Goal: Book appointment/travel/reservation

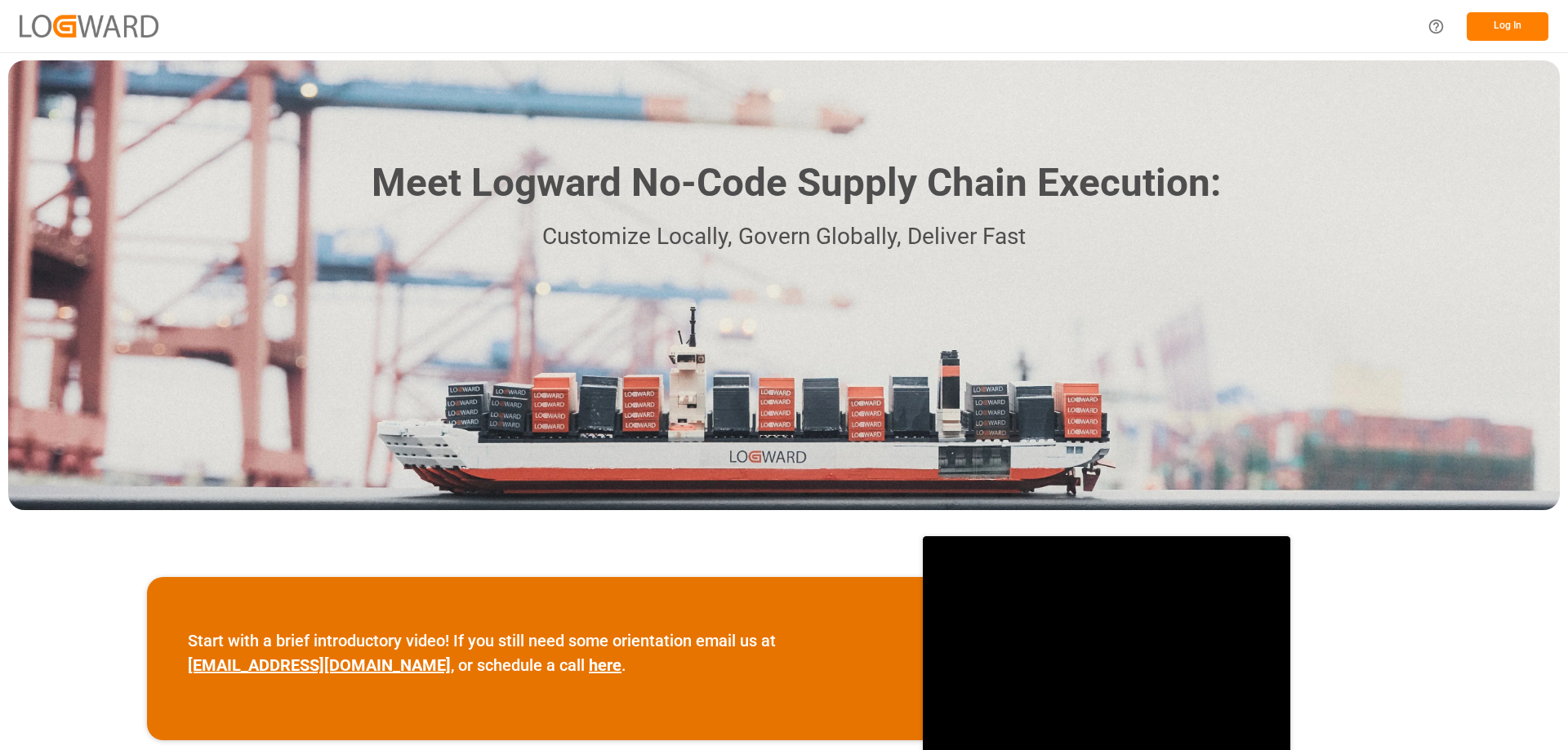
click at [1498, 34] on button "Log In" at bounding box center [1507, 26] width 81 height 28
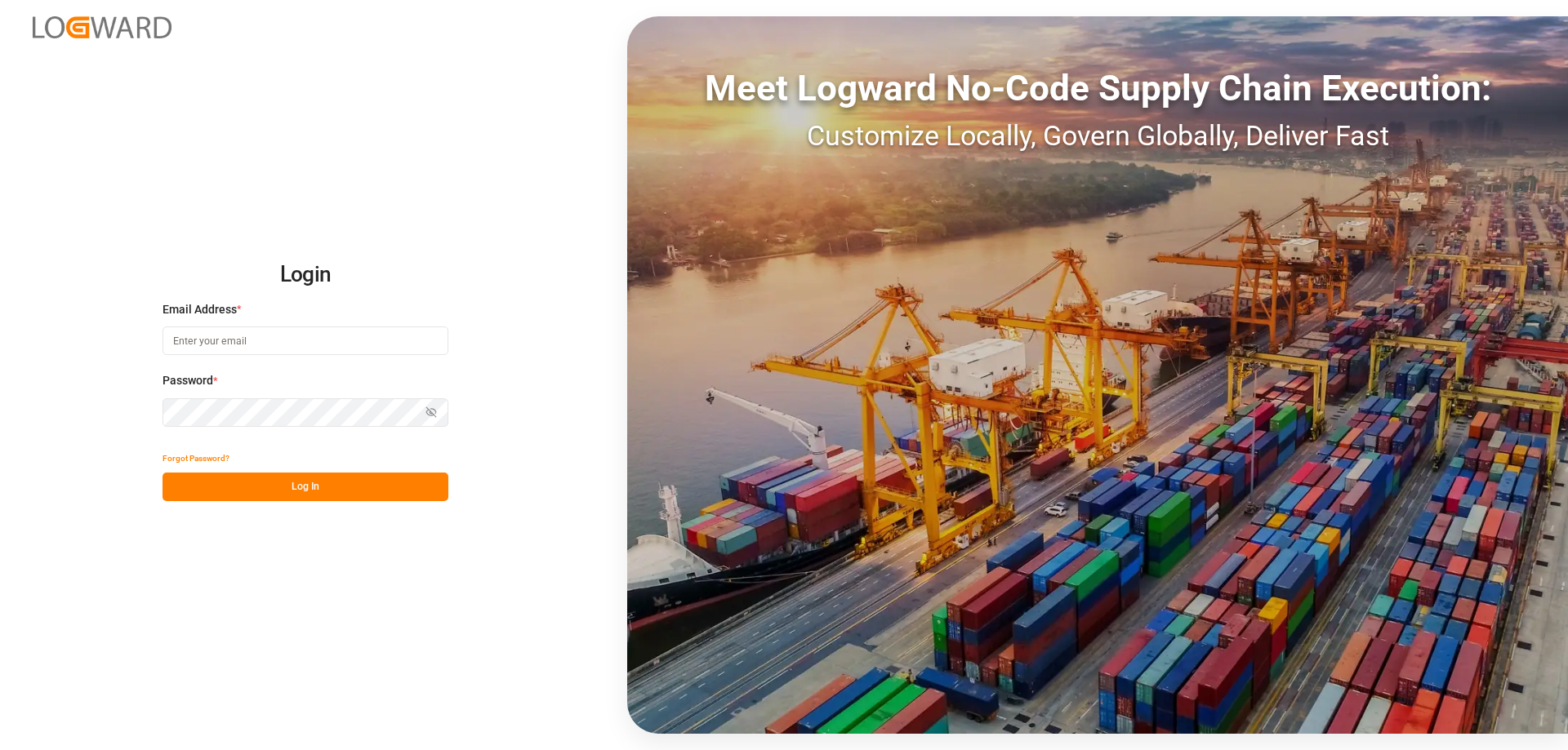
type input "[DOMAIN_NAME][EMAIL_ADDRESS][DOMAIN_NAME]"
click at [321, 490] on button "Log In" at bounding box center [304, 487] width 286 height 28
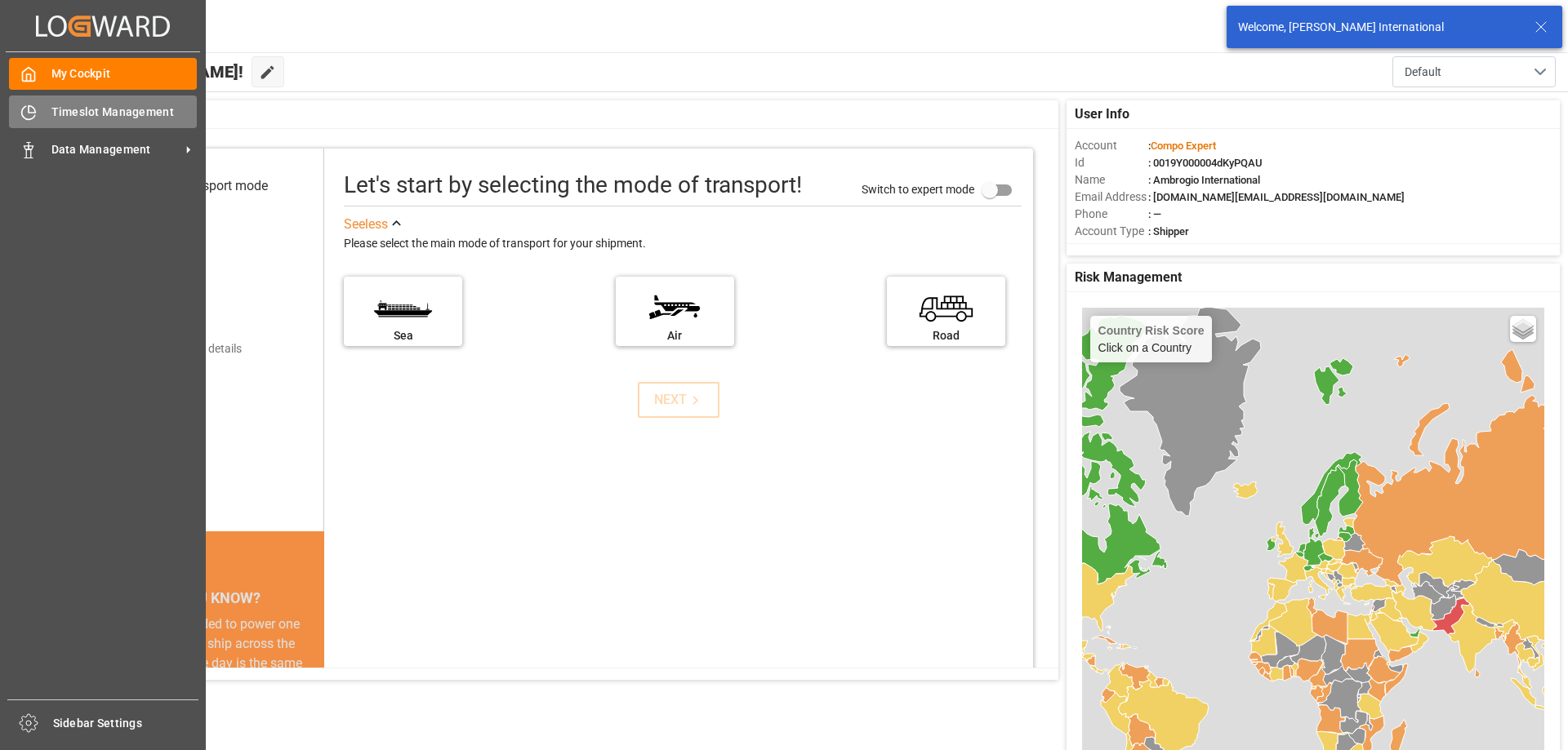
click at [89, 119] on span "Timeslot Management" at bounding box center [124, 112] width 146 height 17
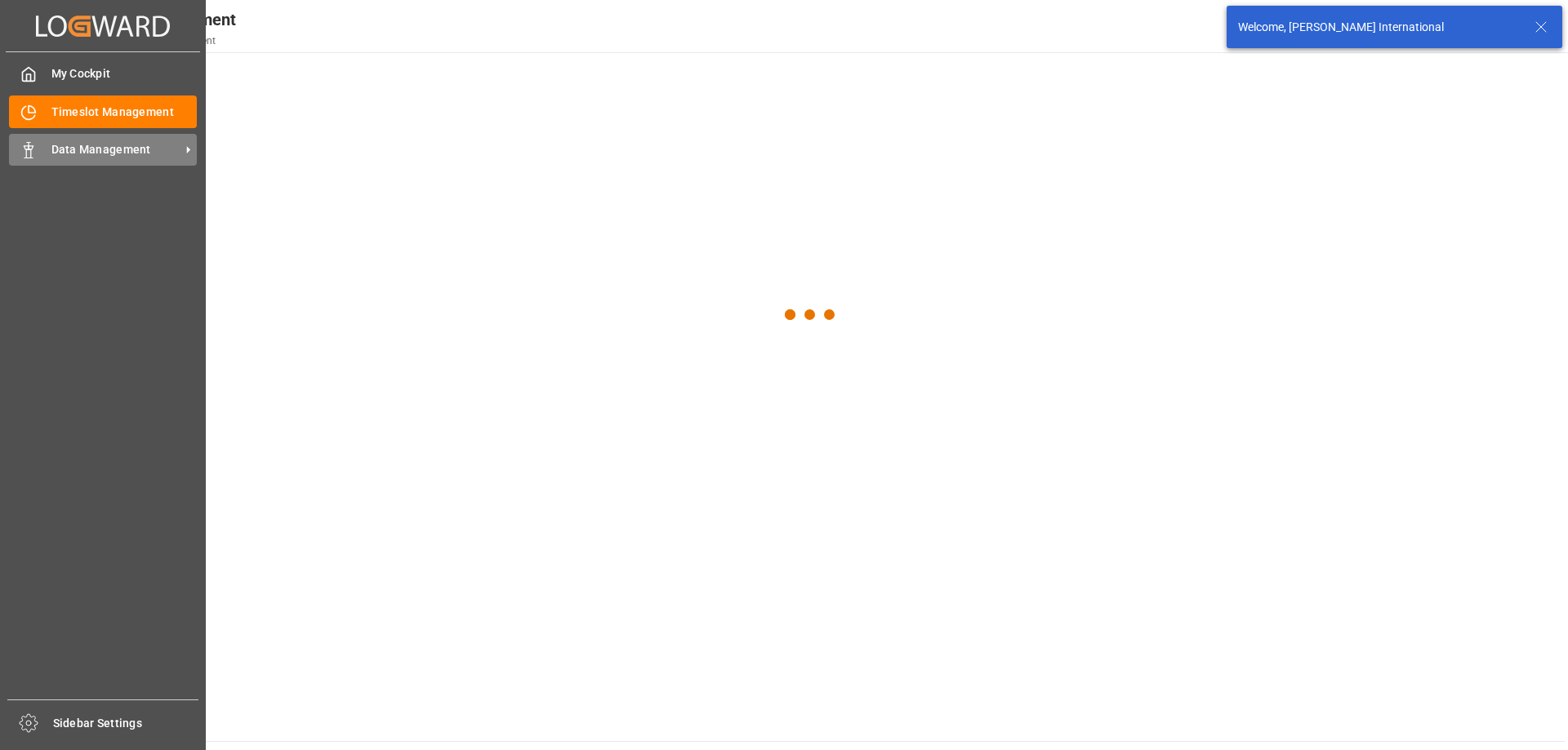
click at [48, 140] on div "Data Management Data Management" at bounding box center [102, 149] width 188 height 31
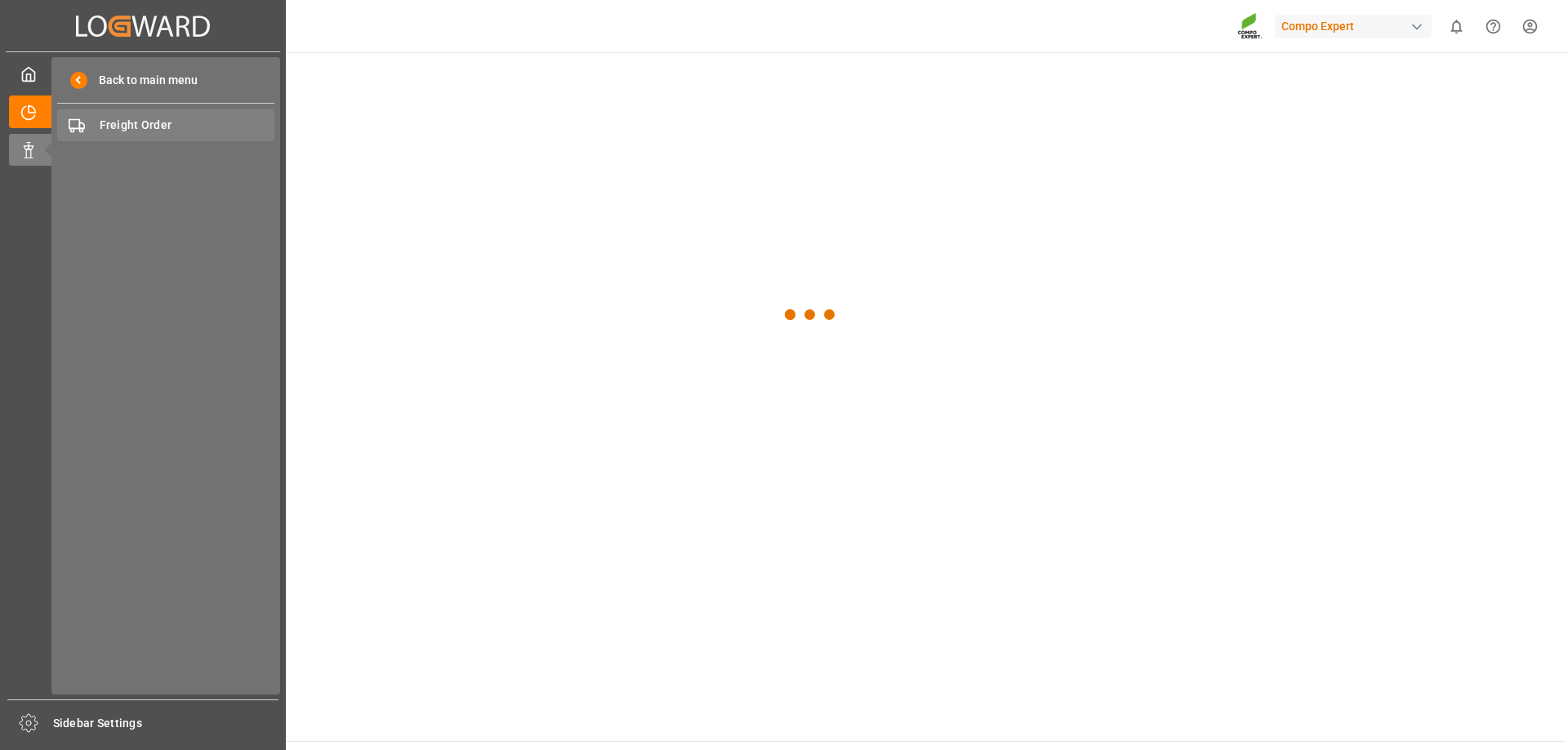
click at [131, 124] on span "Freight Order" at bounding box center [187, 125] width 176 height 17
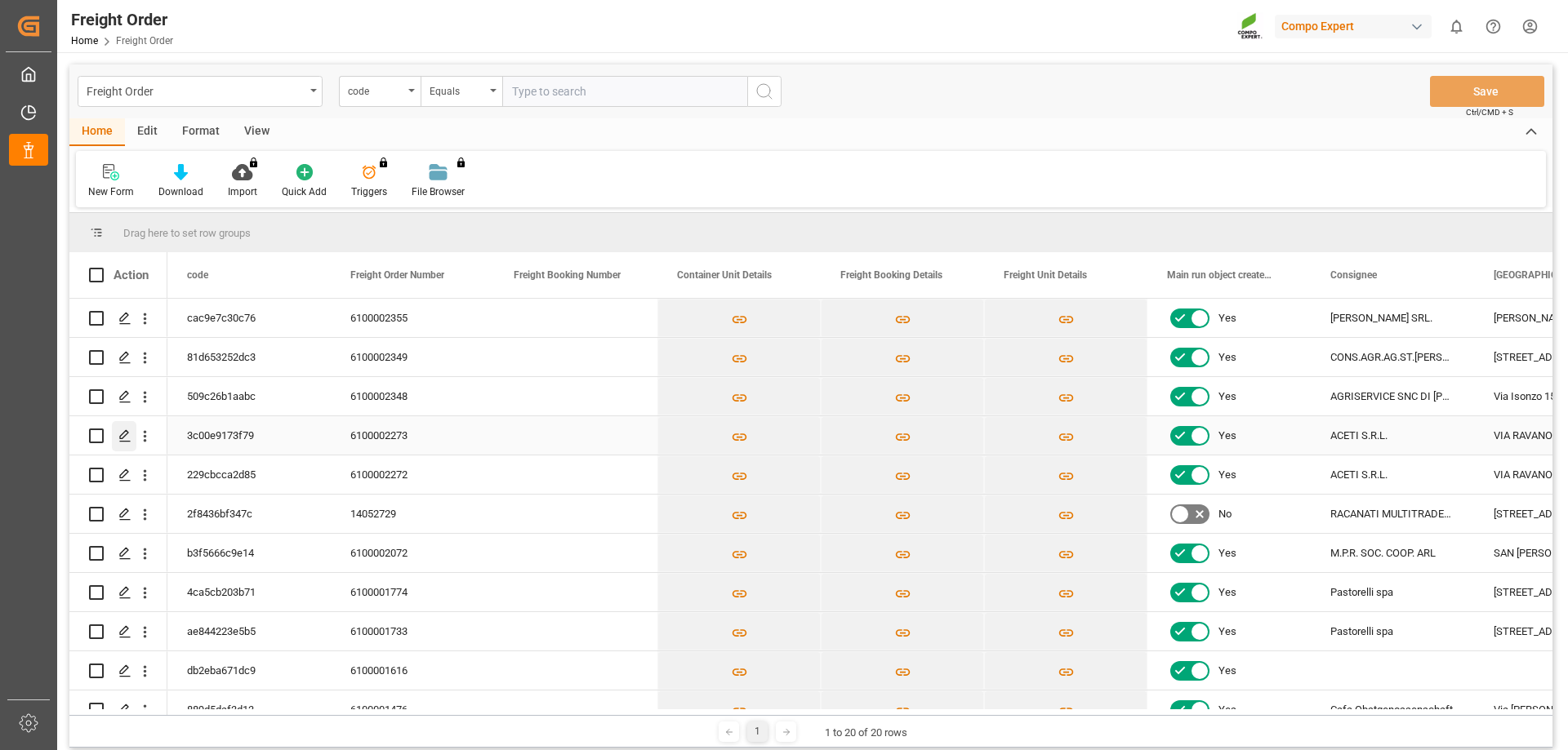
click at [129, 430] on icon "Press SPACE to select this row." at bounding box center [125, 435] width 13 height 13
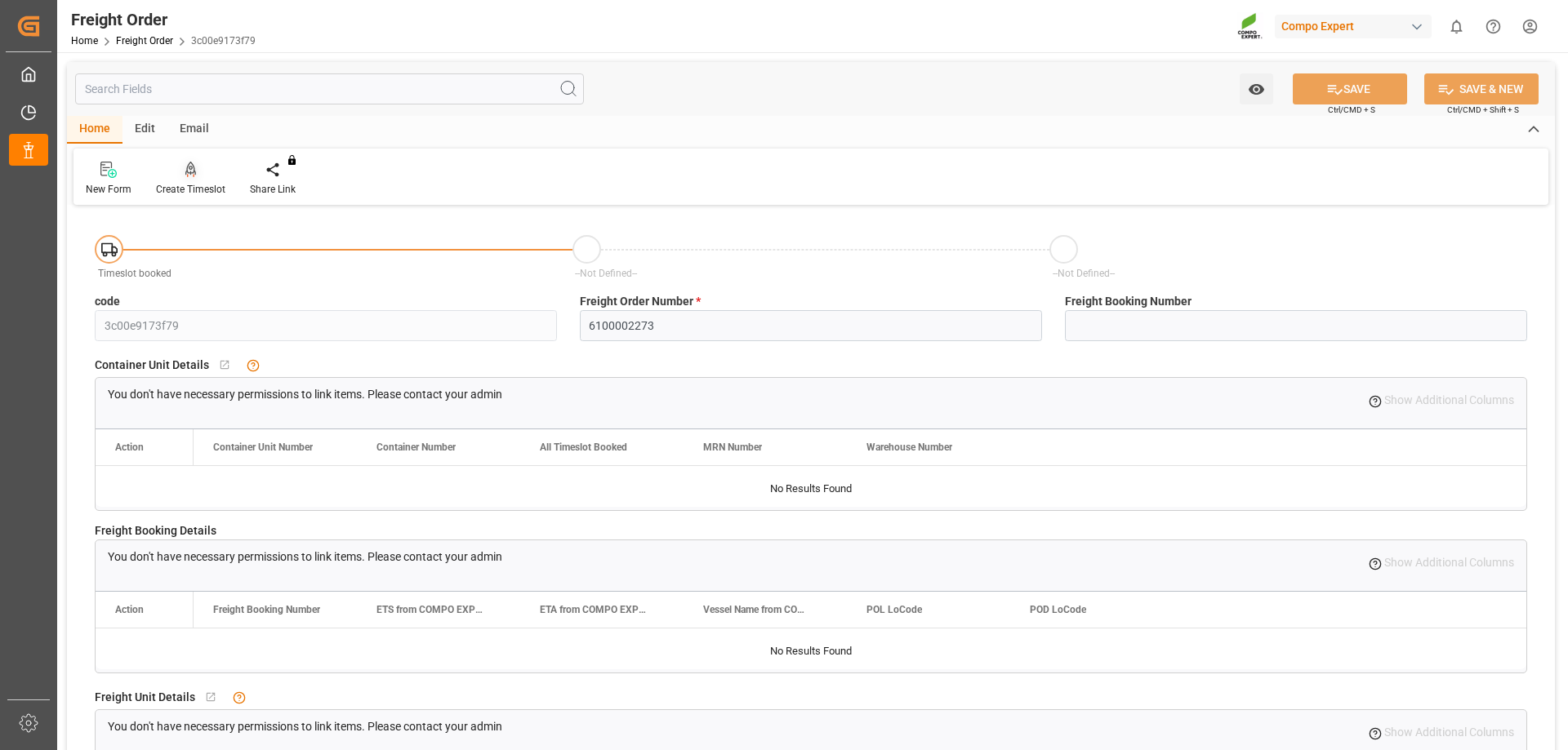
click at [190, 191] on div "Create Timeslot" at bounding box center [190, 188] width 70 height 15
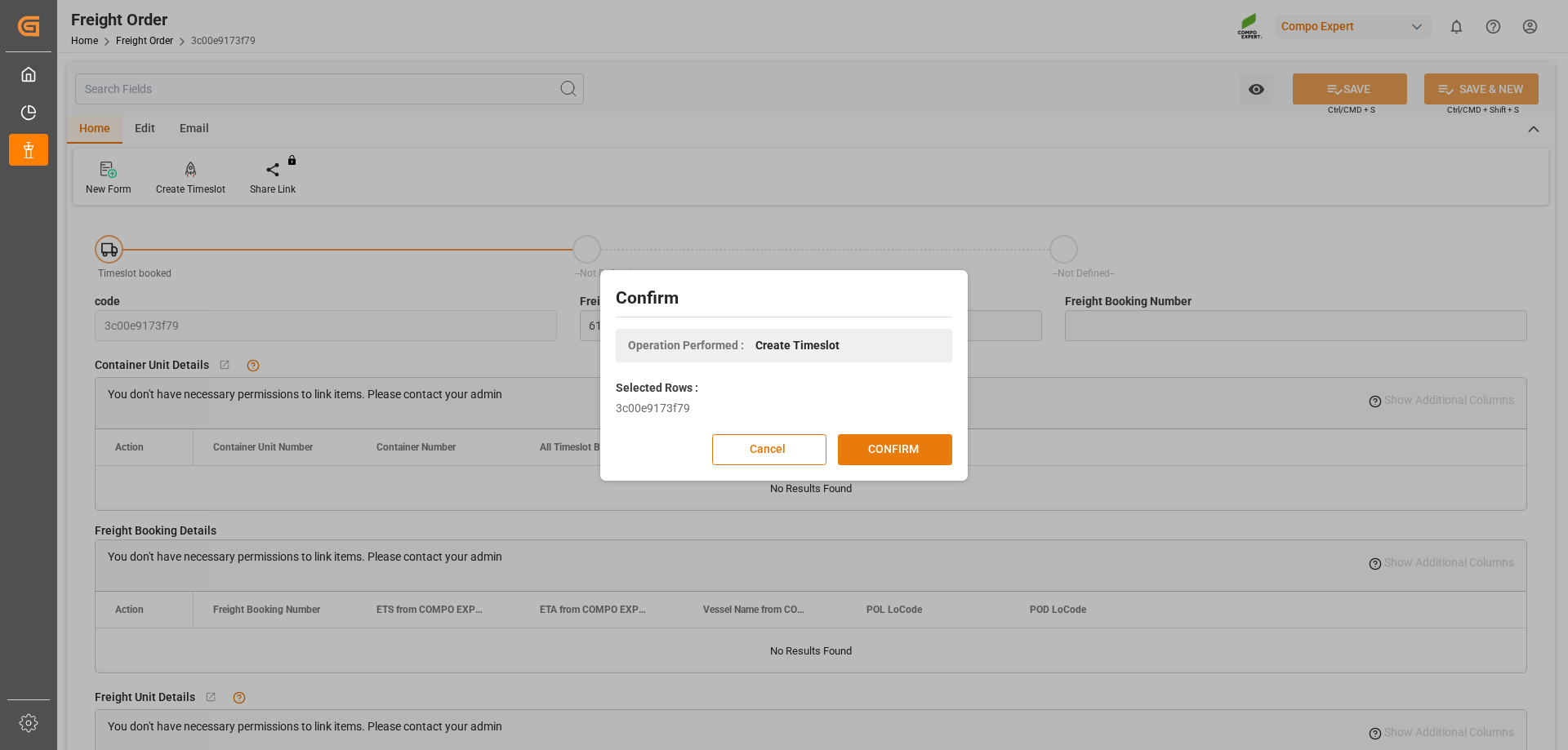
click at [940, 439] on button "CONFIRM" at bounding box center [894, 450] width 114 height 31
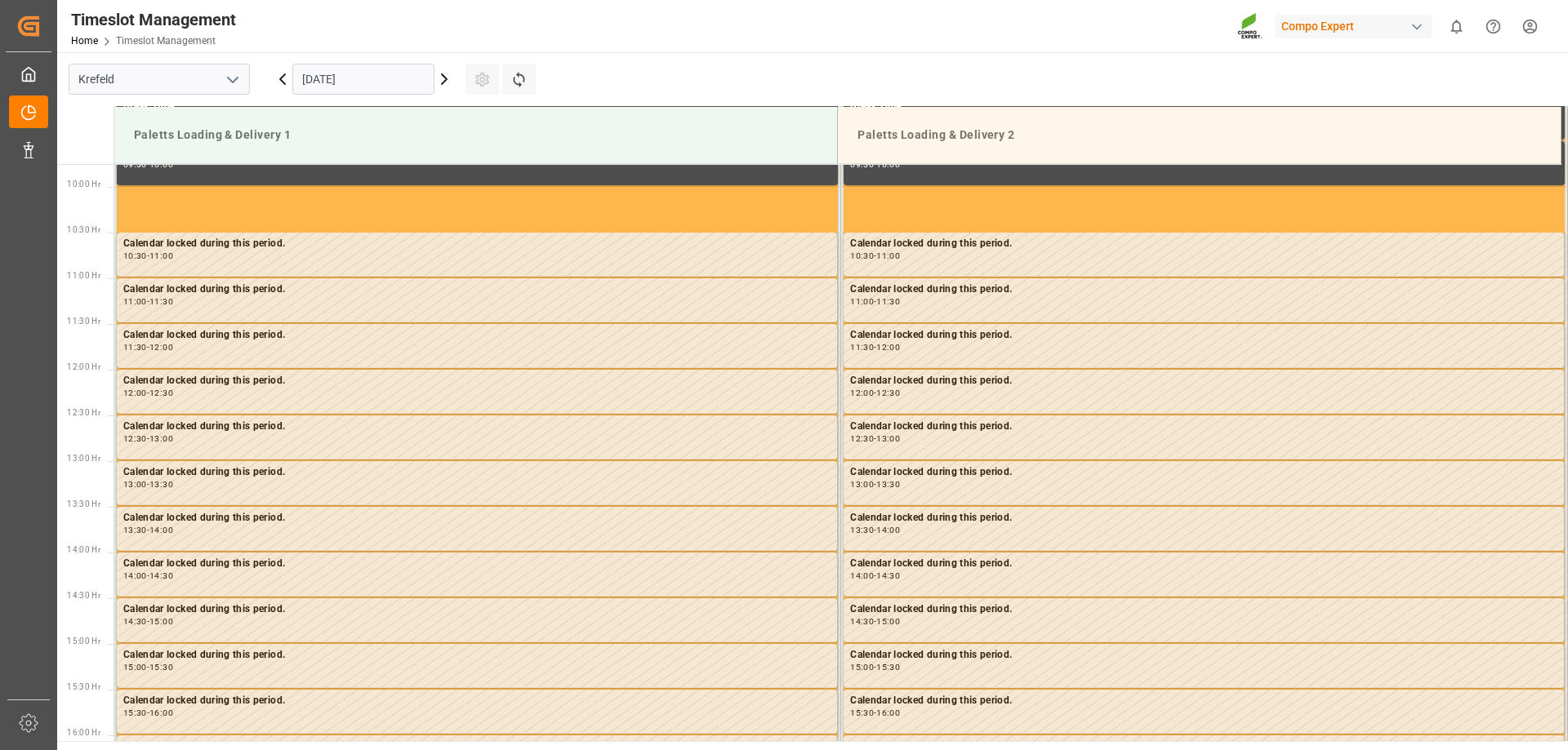
scroll to position [904, 0]
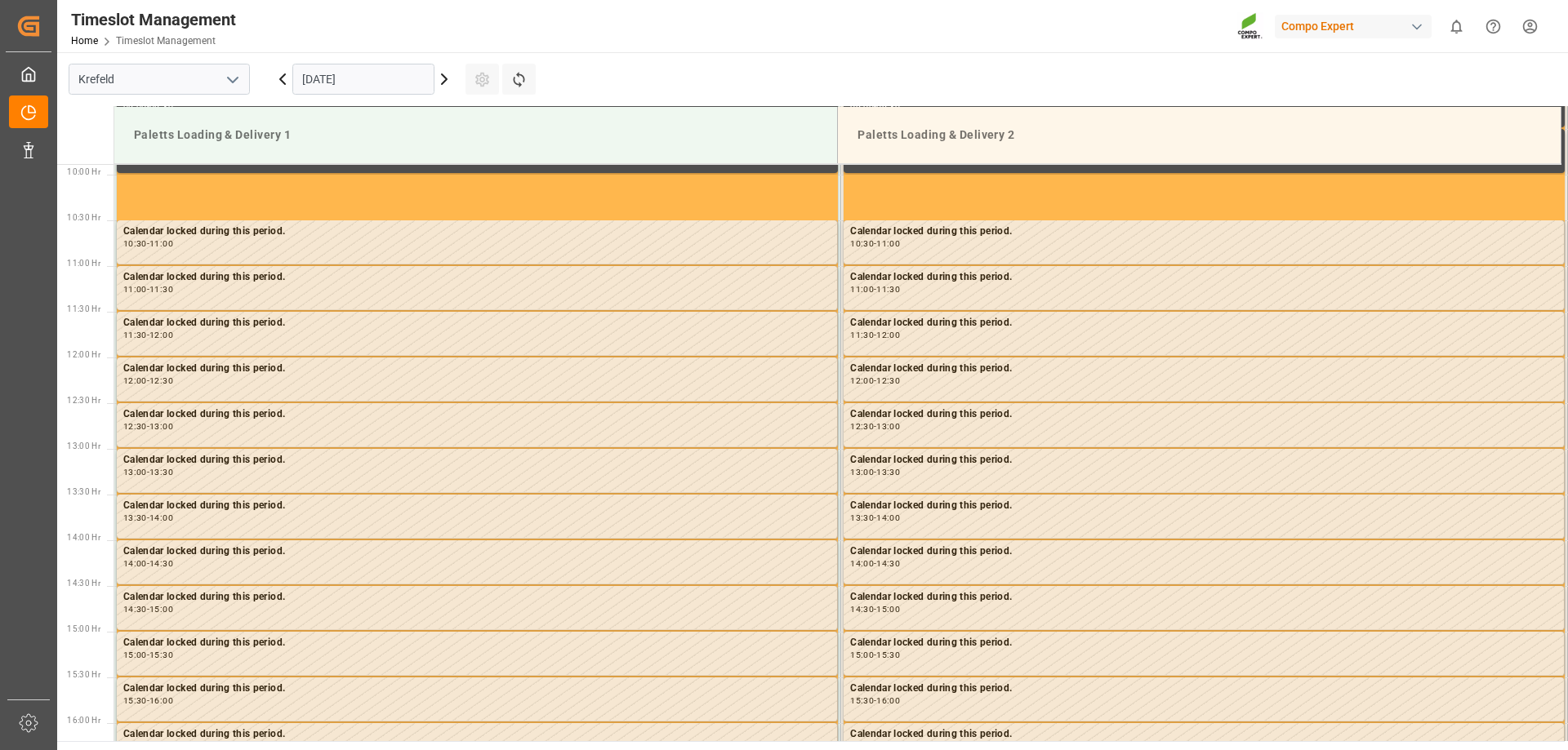
click at [343, 89] on input "06.10.2025" at bounding box center [363, 80] width 142 height 31
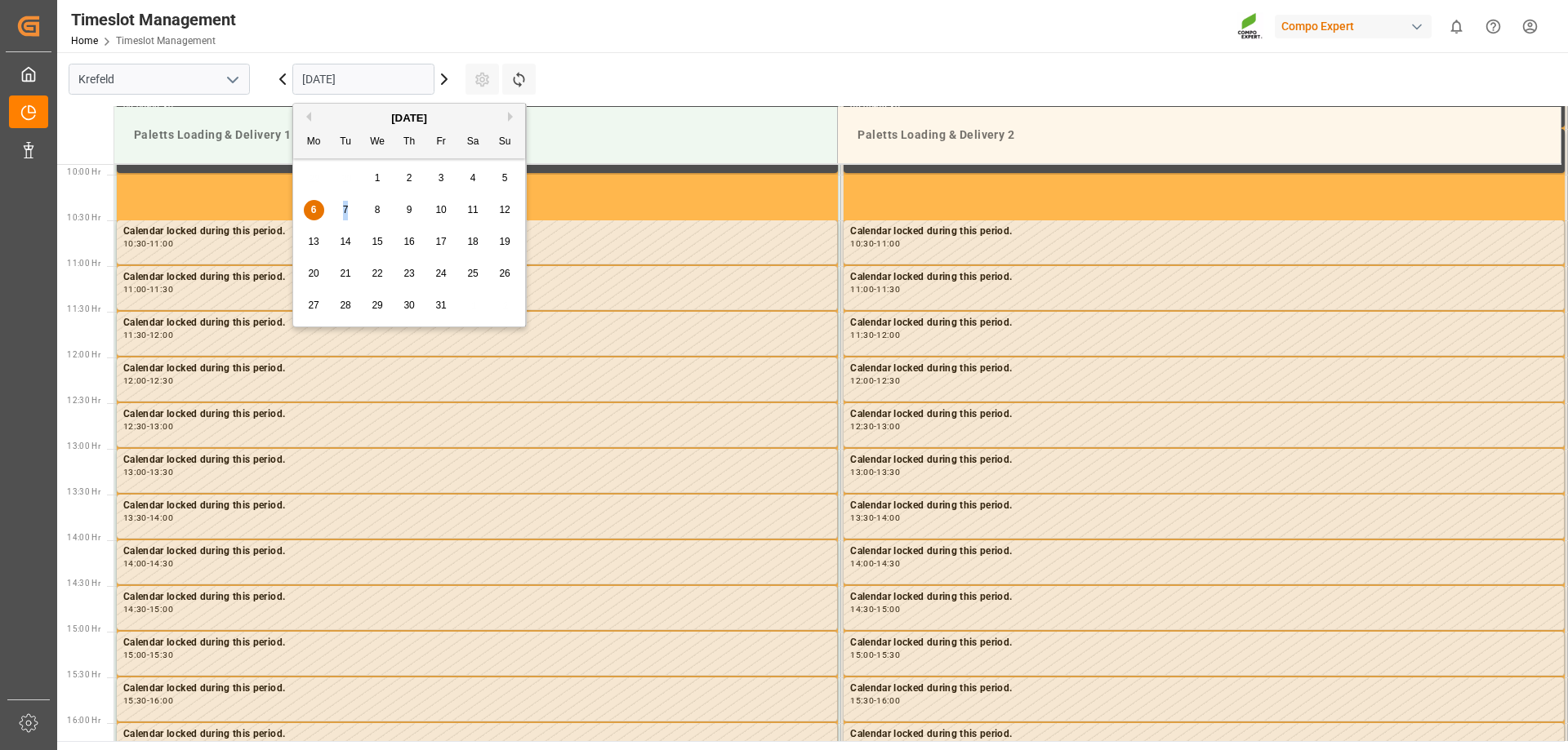
click at [347, 216] on div "7" at bounding box center [346, 211] width 21 height 20
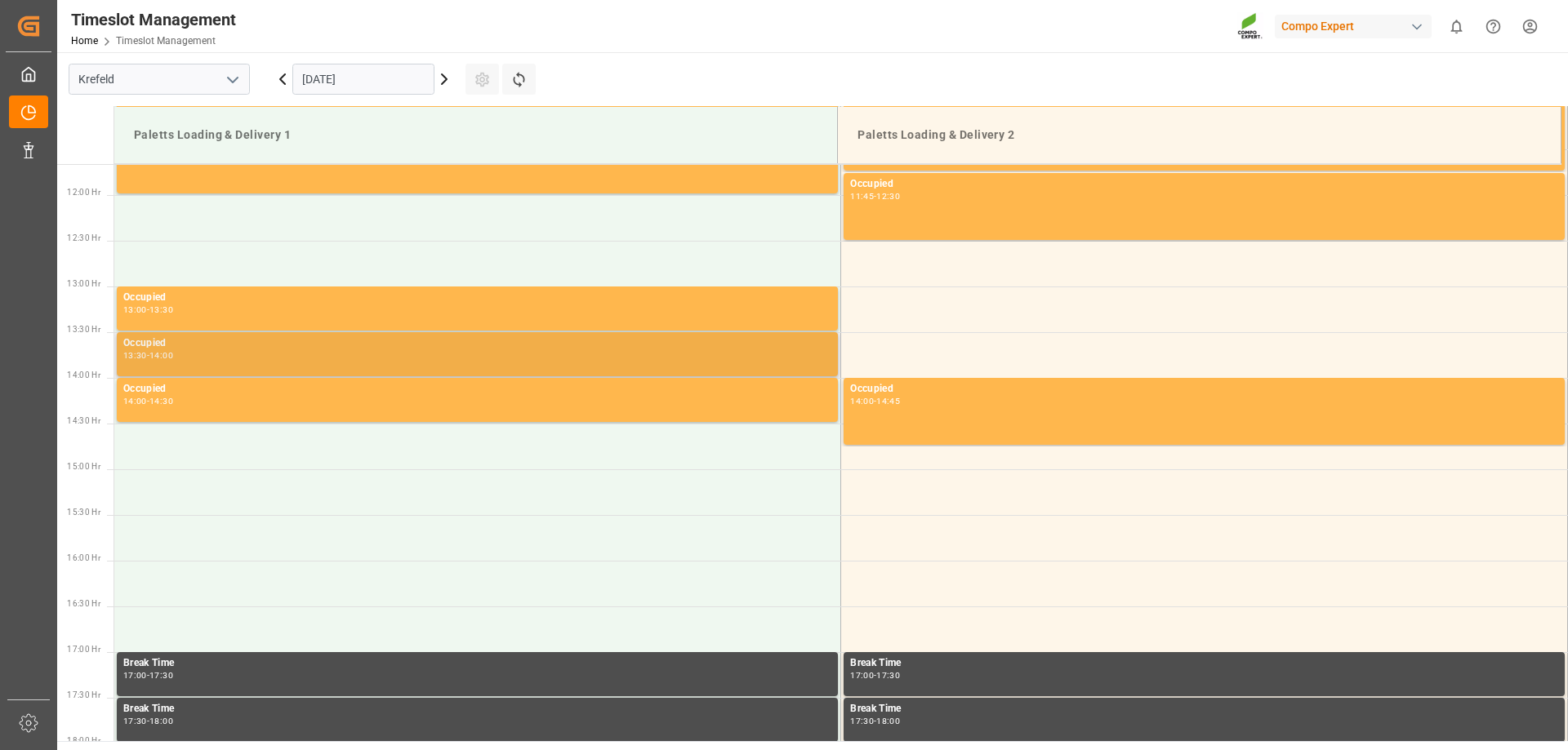
scroll to position [1067, 0]
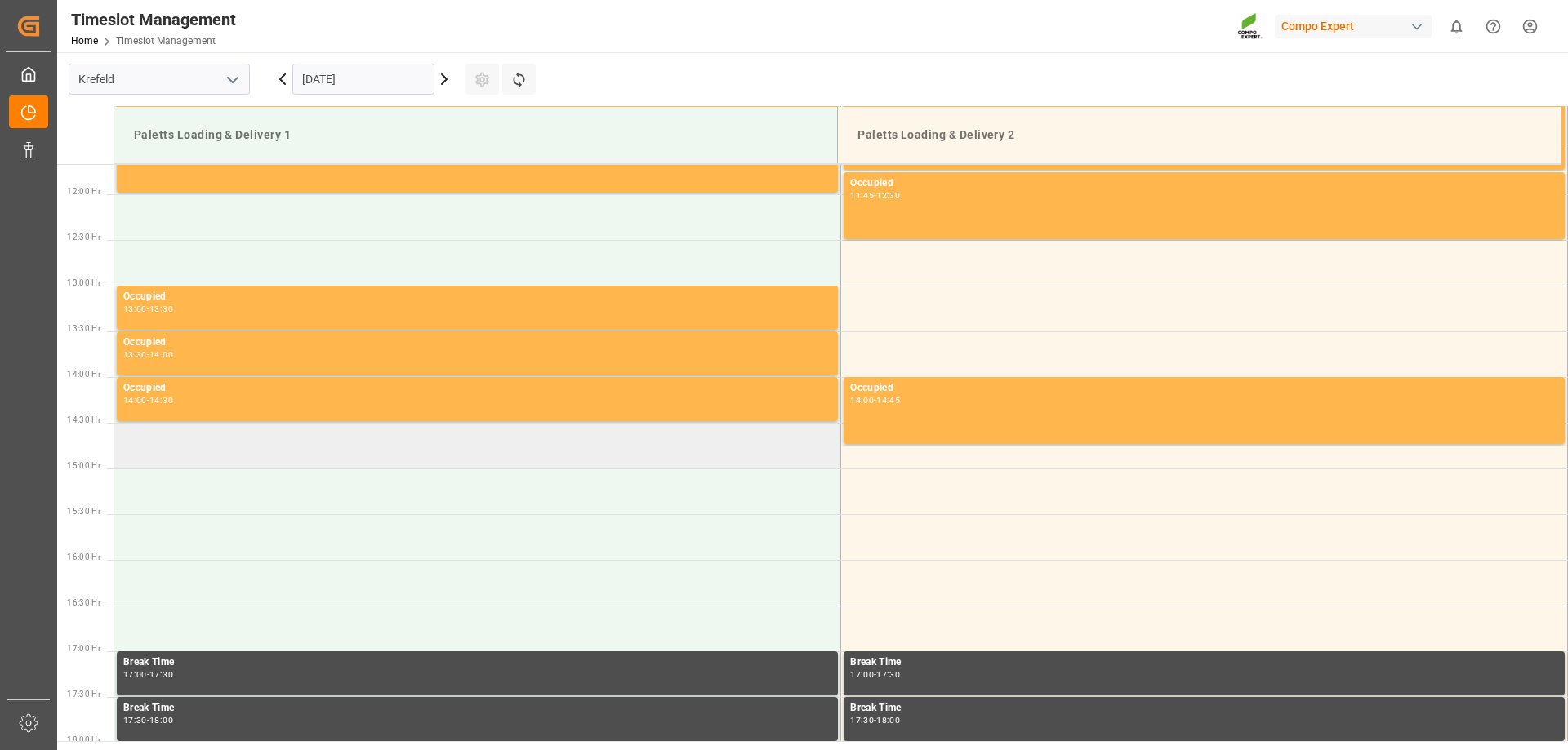
click at [168, 464] on td at bounding box center [477, 446] width 727 height 46
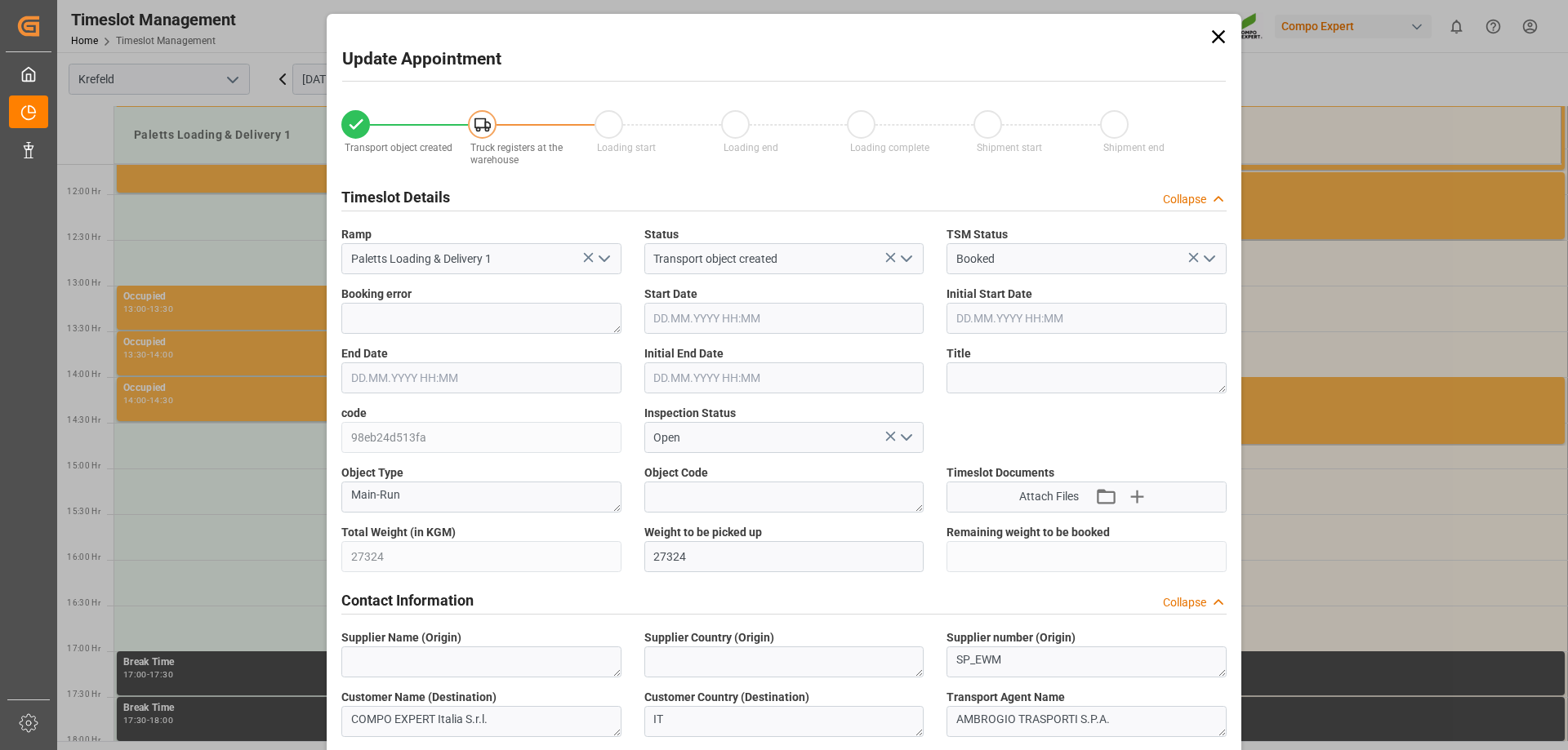
type input "27324"
type input "0"
type input "07.10.2025 14:30"
type input "07.10.2025 15:00"
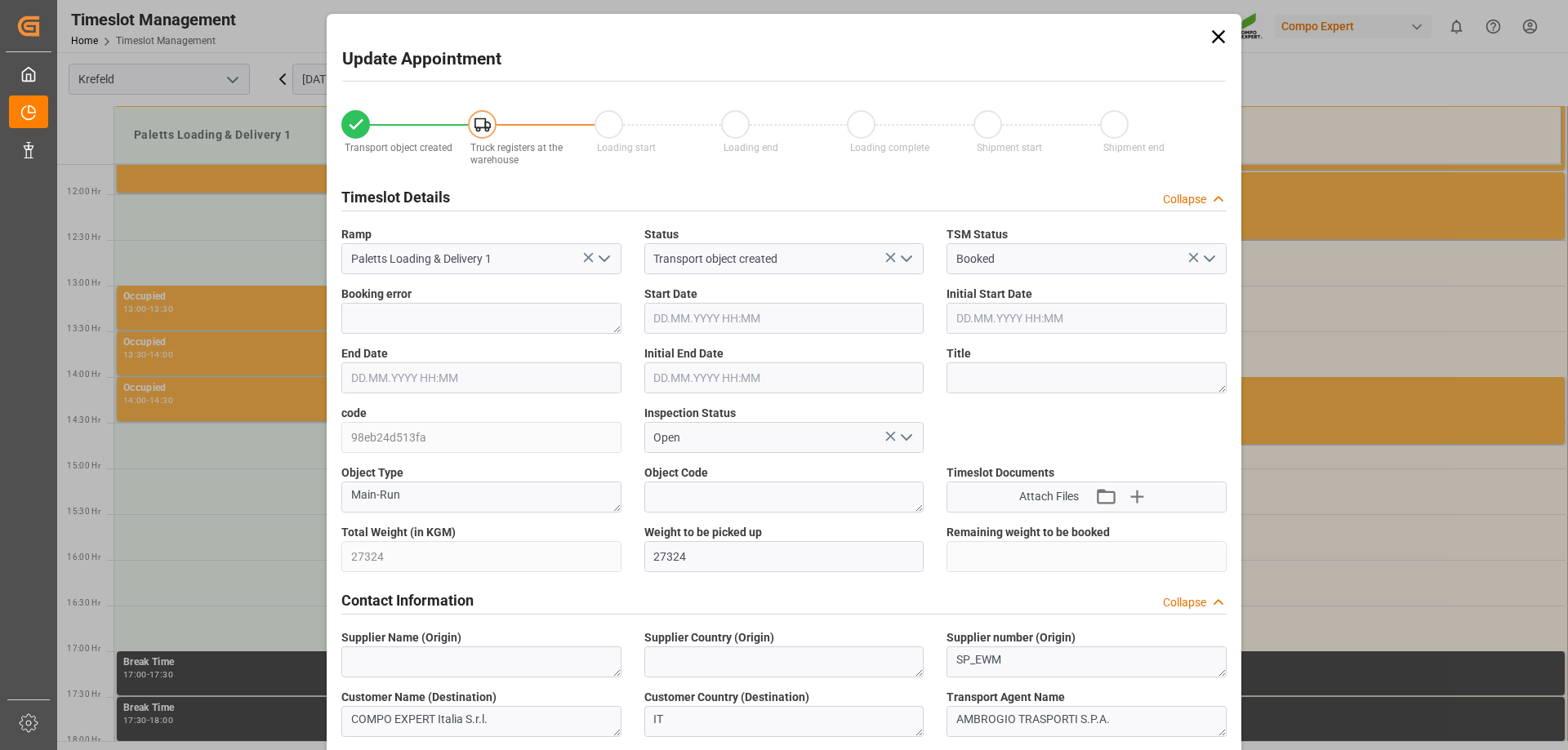
type input "30.09.2025 11:27"
type input "06.10.2025 09:09"
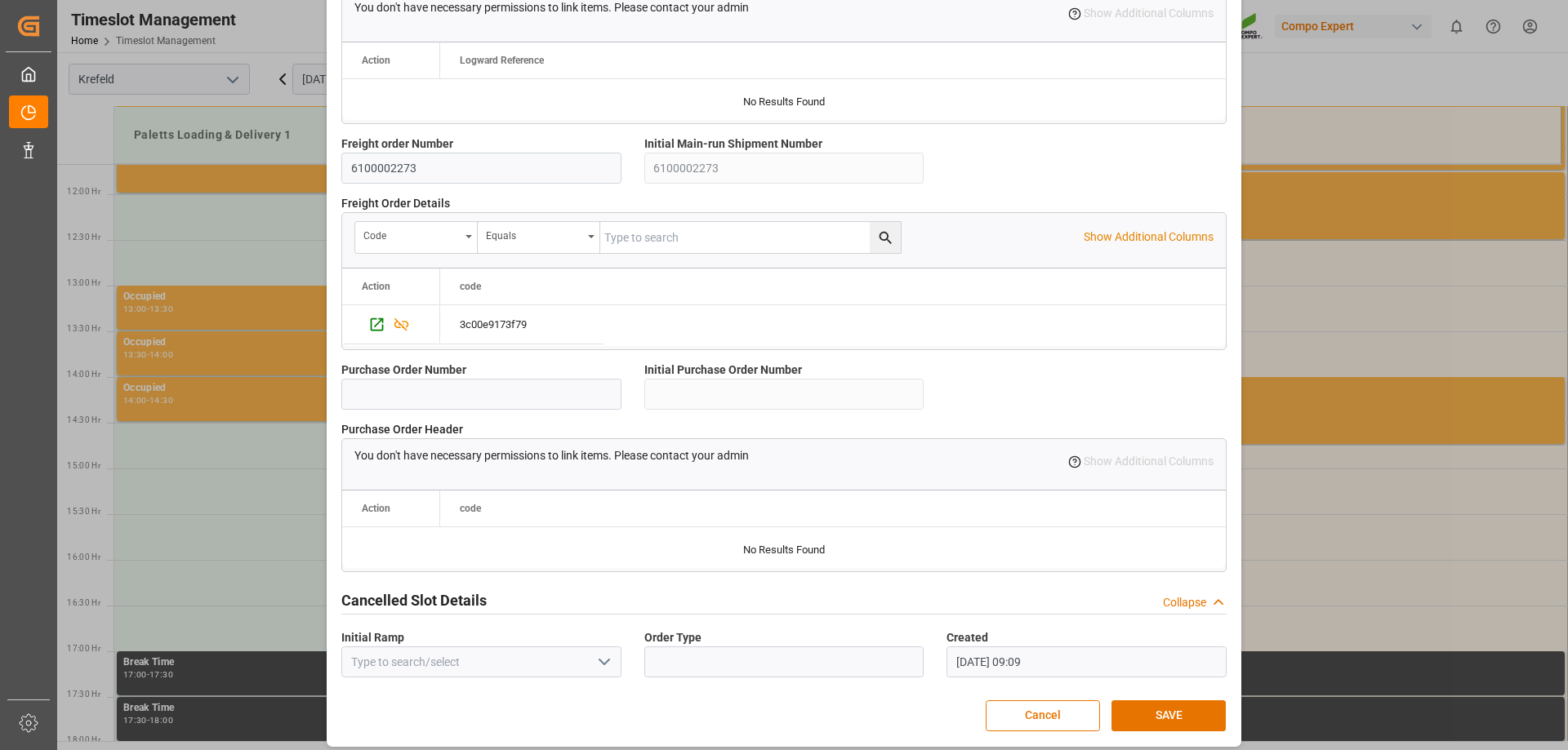
scroll to position [1399, 0]
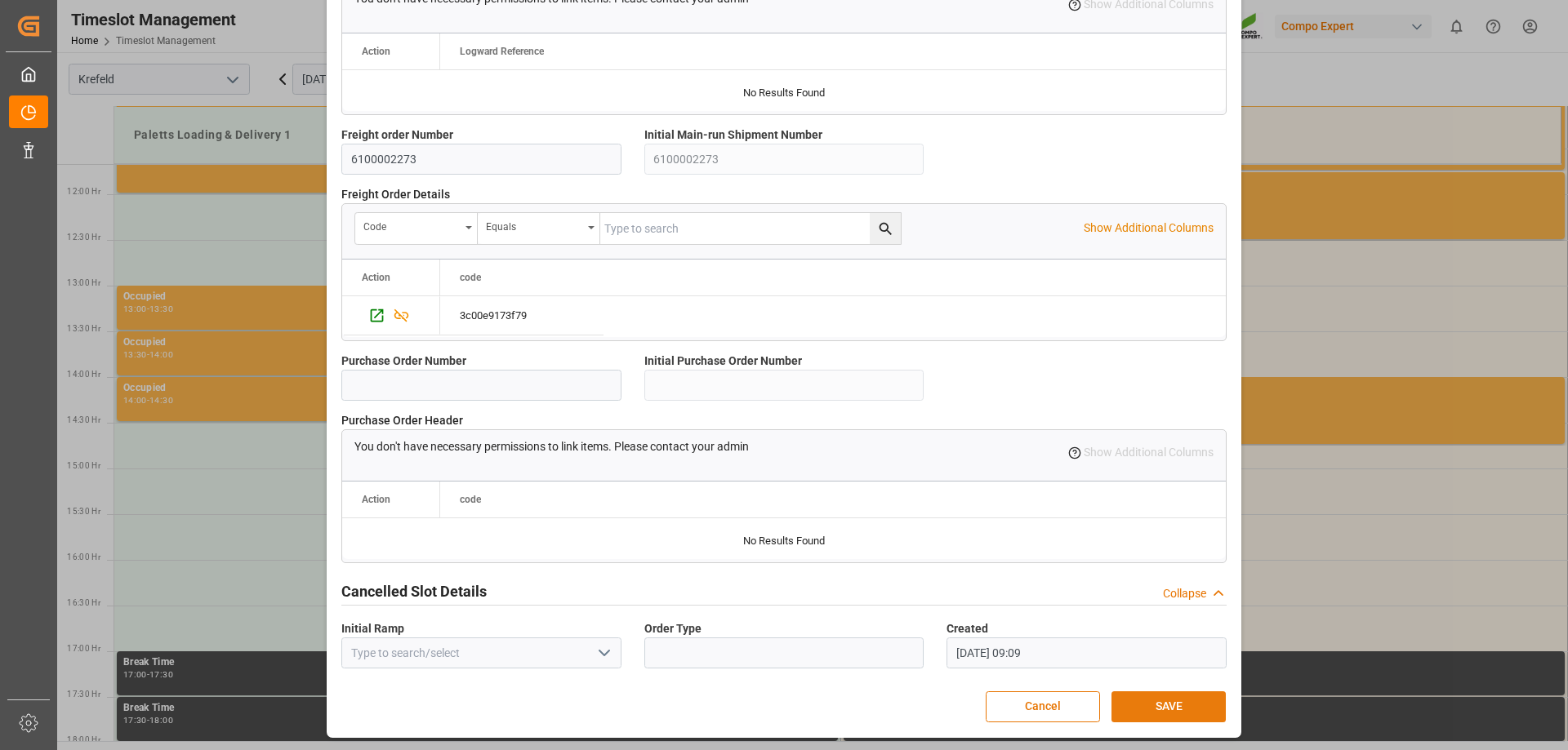
click at [1137, 699] on button "SAVE" at bounding box center [1168, 707] width 114 height 31
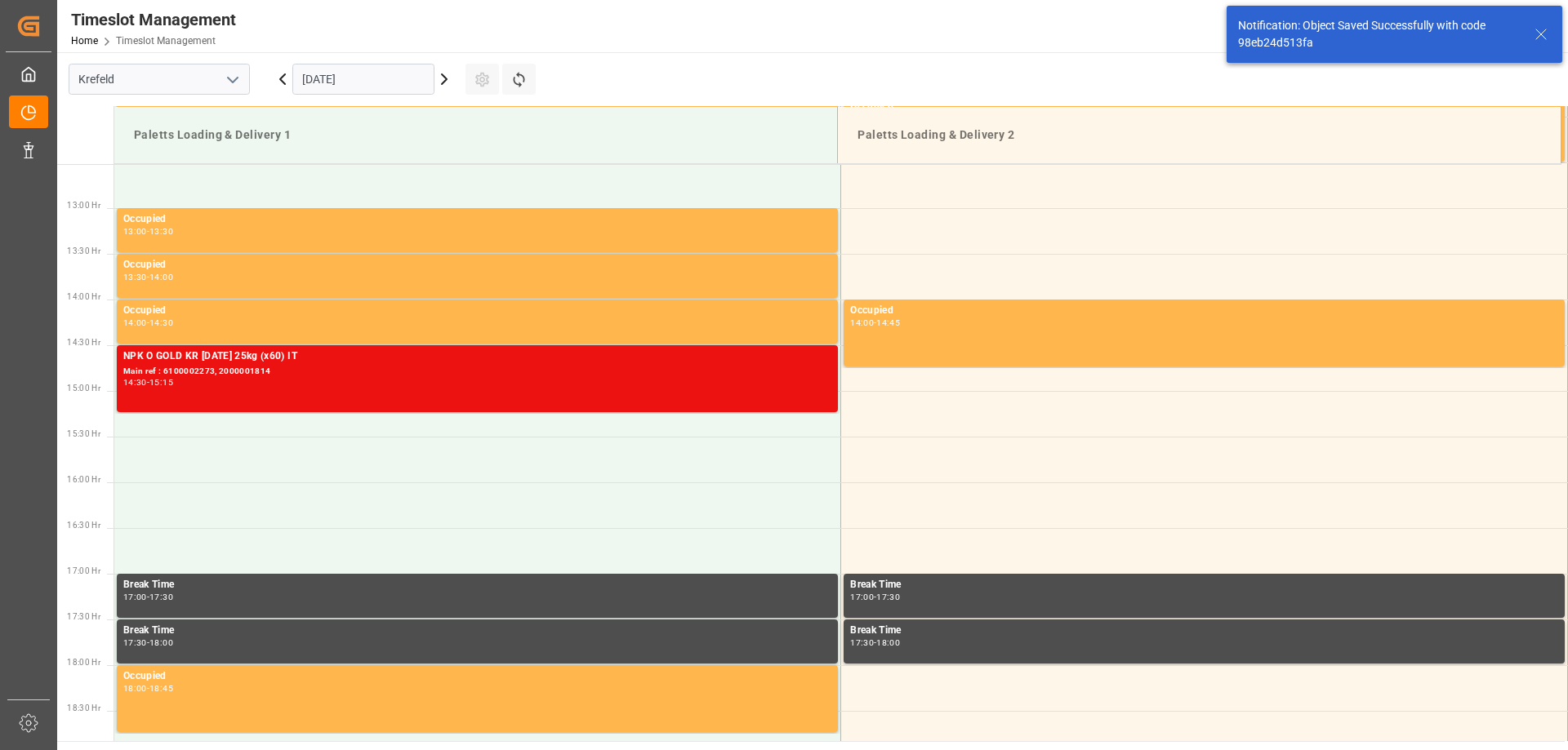
scroll to position [1178, 0]
